Goal: Browse casually

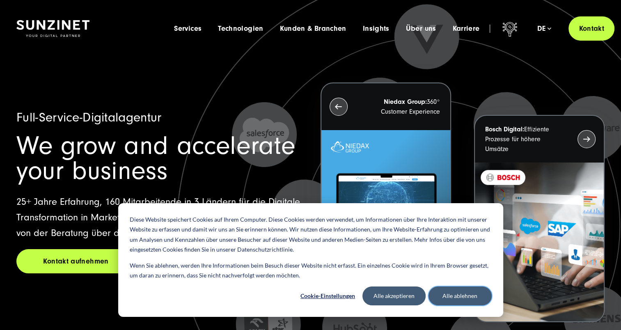
click at [471, 295] on button "Alle ablehnen" at bounding box center [459, 295] width 63 height 19
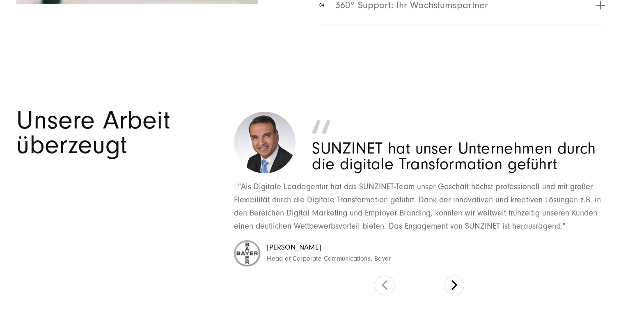
scroll to position [3617, 0]
click at [451, 275] on button at bounding box center [454, 285] width 20 height 20
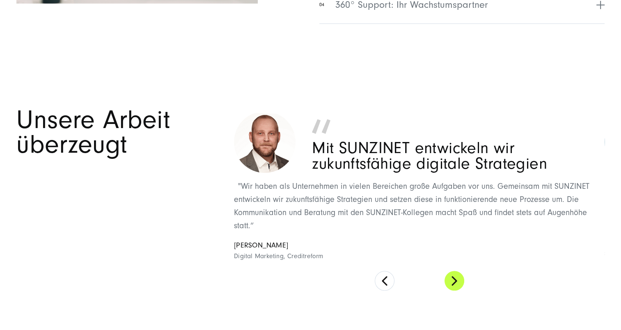
click at [451, 274] on button at bounding box center [454, 281] width 20 height 20
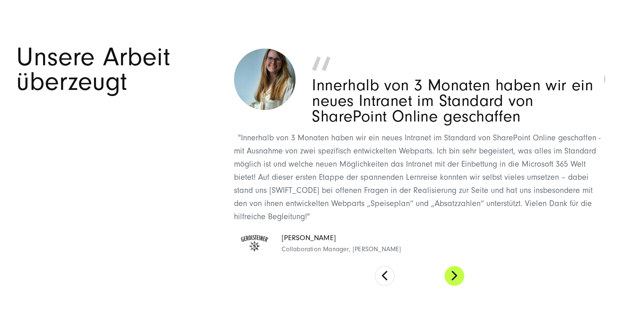
scroll to position [3681, 0]
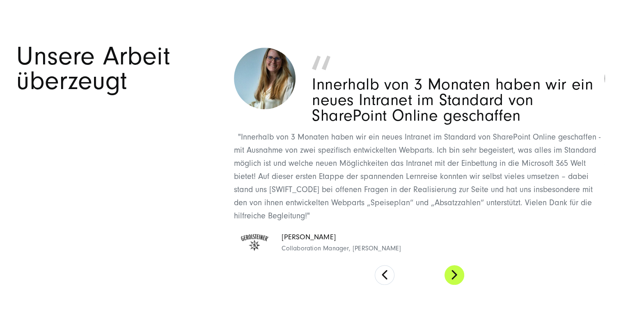
click at [451, 274] on section "Unsere Arbeit überzeugt SUNZINET hat unser Unternehmen durch die digitale Trans…" at bounding box center [310, 164] width 621 height 297
click at [456, 265] on button at bounding box center [454, 275] width 20 height 20
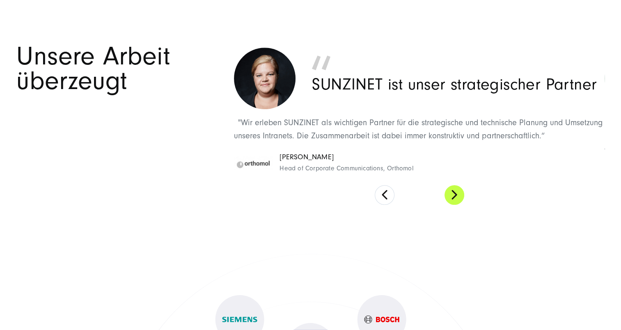
click at [451, 185] on button at bounding box center [454, 195] width 20 height 20
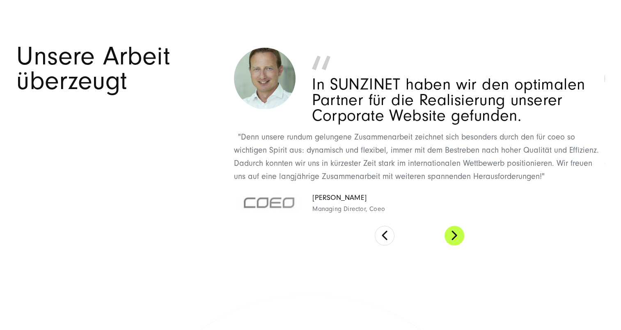
click at [457, 226] on button at bounding box center [454, 236] width 20 height 20
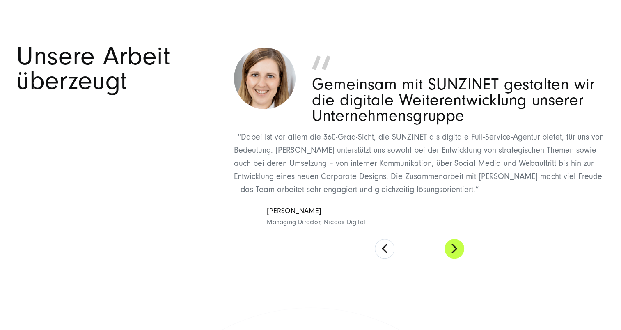
click at [457, 239] on button at bounding box center [454, 249] width 20 height 20
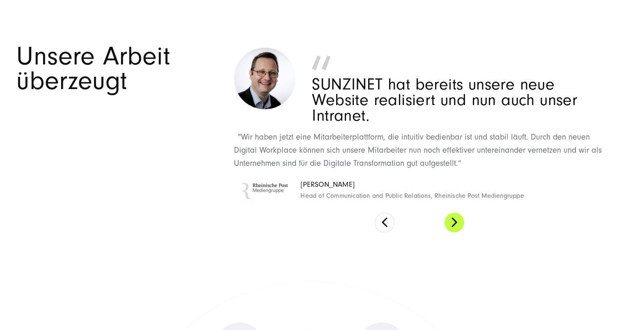
click at [455, 213] on button at bounding box center [454, 223] width 20 height 20
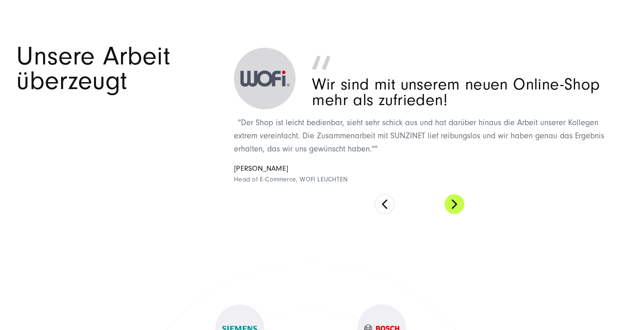
click at [455, 194] on button at bounding box center [454, 204] width 20 height 20
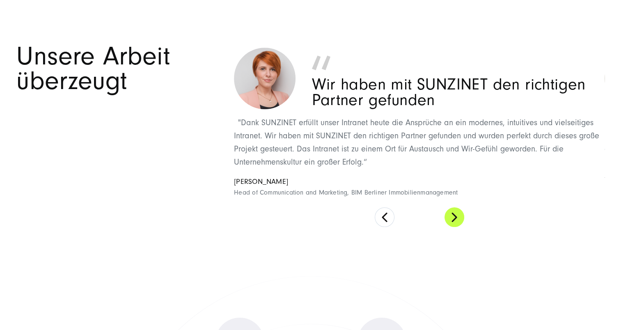
click at [455, 207] on button at bounding box center [454, 217] width 20 height 20
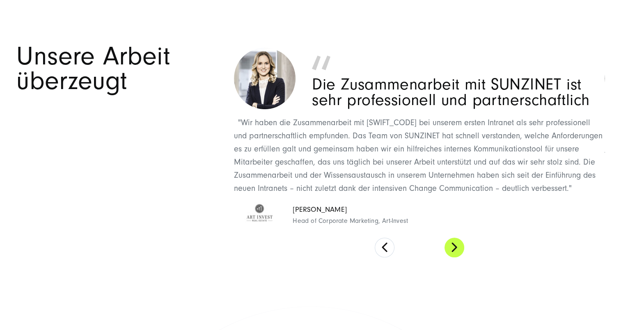
click at [457, 238] on button at bounding box center [454, 248] width 20 height 20
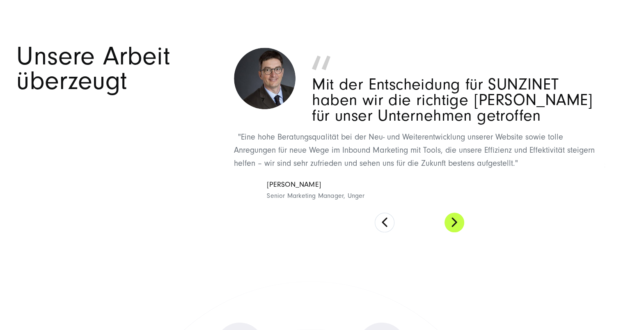
click at [452, 213] on button at bounding box center [454, 223] width 20 height 20
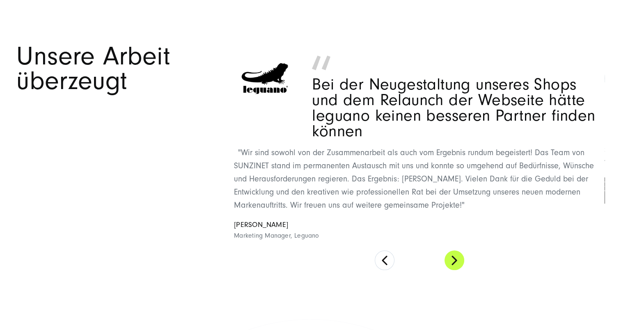
click at [453, 250] on button at bounding box center [454, 260] width 20 height 20
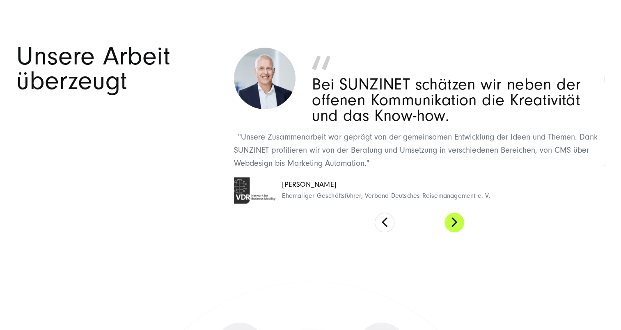
click at [454, 213] on button at bounding box center [454, 223] width 20 height 20
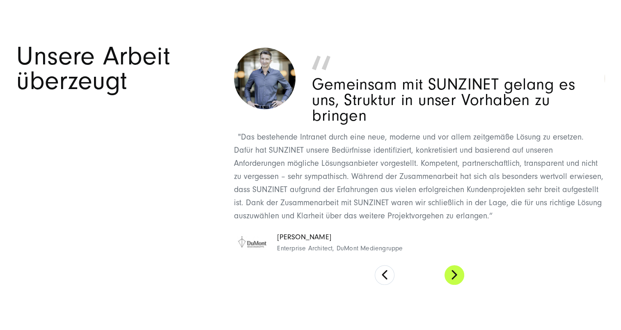
click at [453, 265] on button at bounding box center [454, 275] width 20 height 20
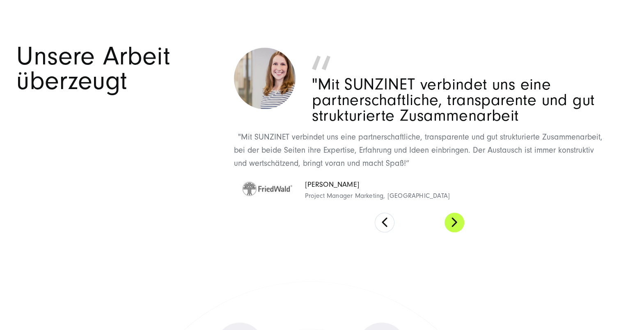
click at [456, 213] on button at bounding box center [454, 223] width 20 height 20
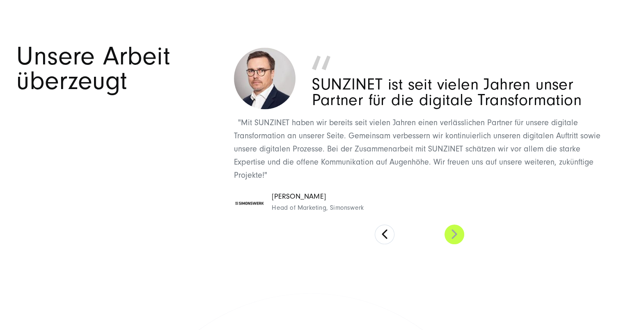
click at [456, 207] on div "SUNZINET hat unser Unternehmen durch die digitale Transformation geführt "Als D…" at bounding box center [419, 144] width 371 height 200
click at [455, 224] on button at bounding box center [454, 234] width 20 height 20
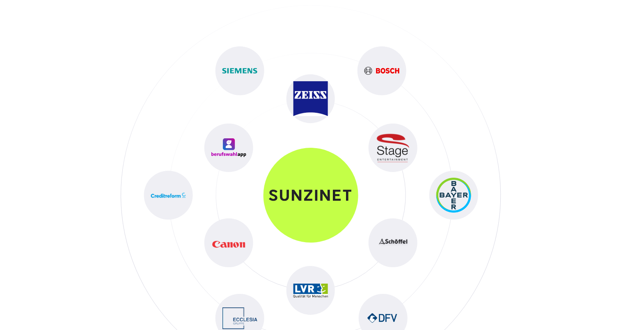
scroll to position [3969, 0]
